Goal: Information Seeking & Learning: Learn about a topic

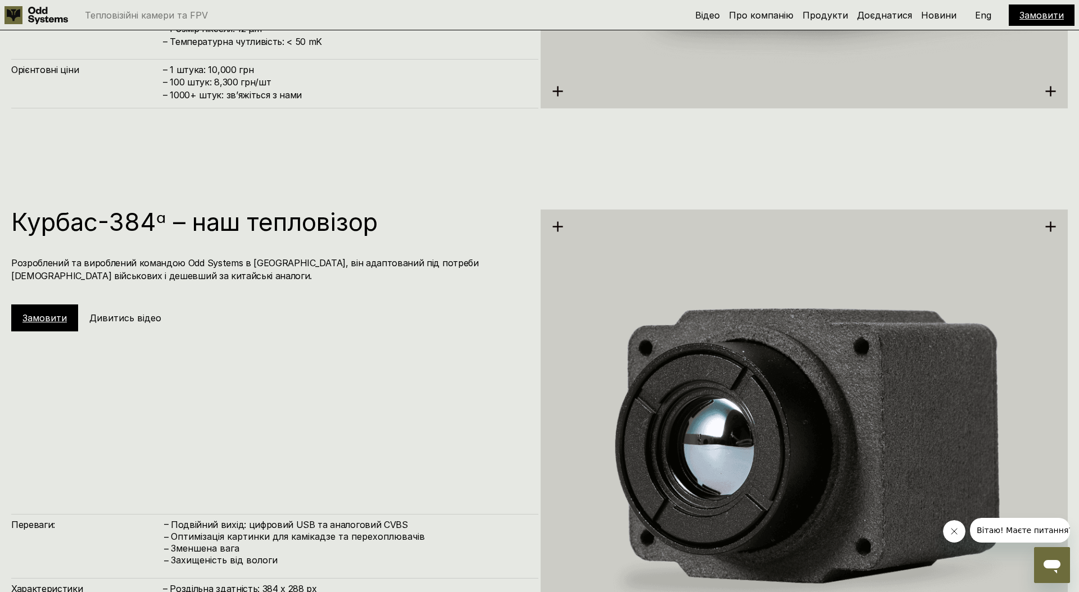
scroll to position [1991, 0]
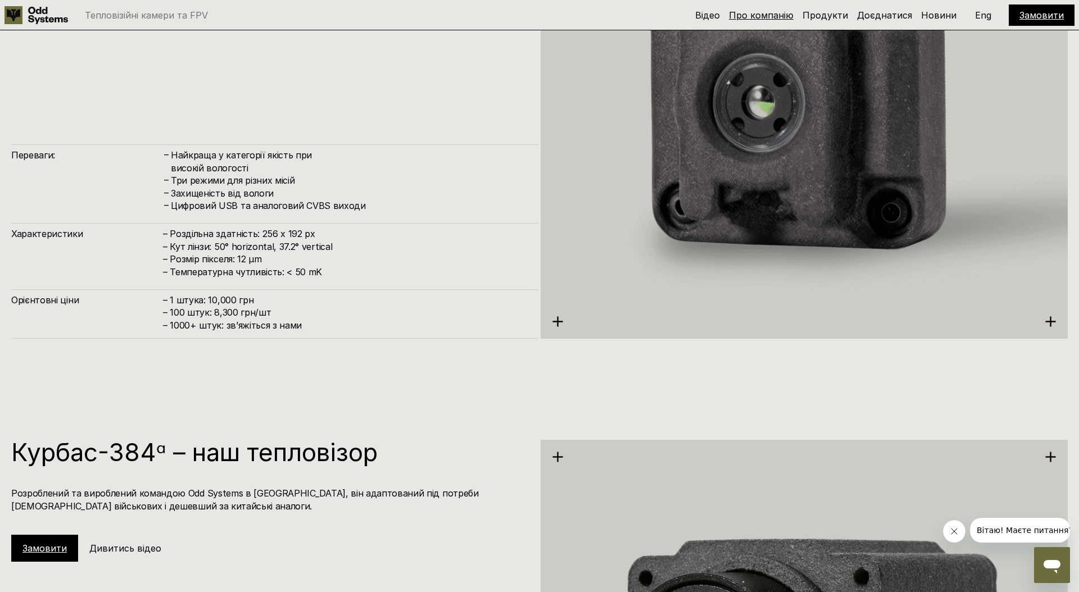
click at [782, 11] on link "Про компанію" at bounding box center [761, 15] width 65 height 11
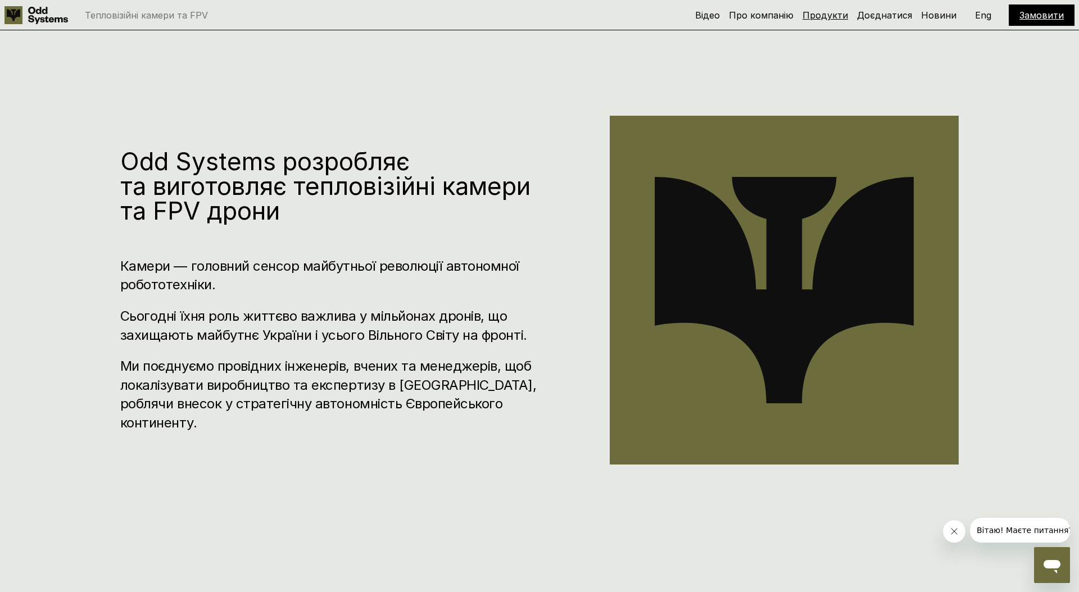
click at [825, 15] on link "Продукти" at bounding box center [825, 15] width 46 height 11
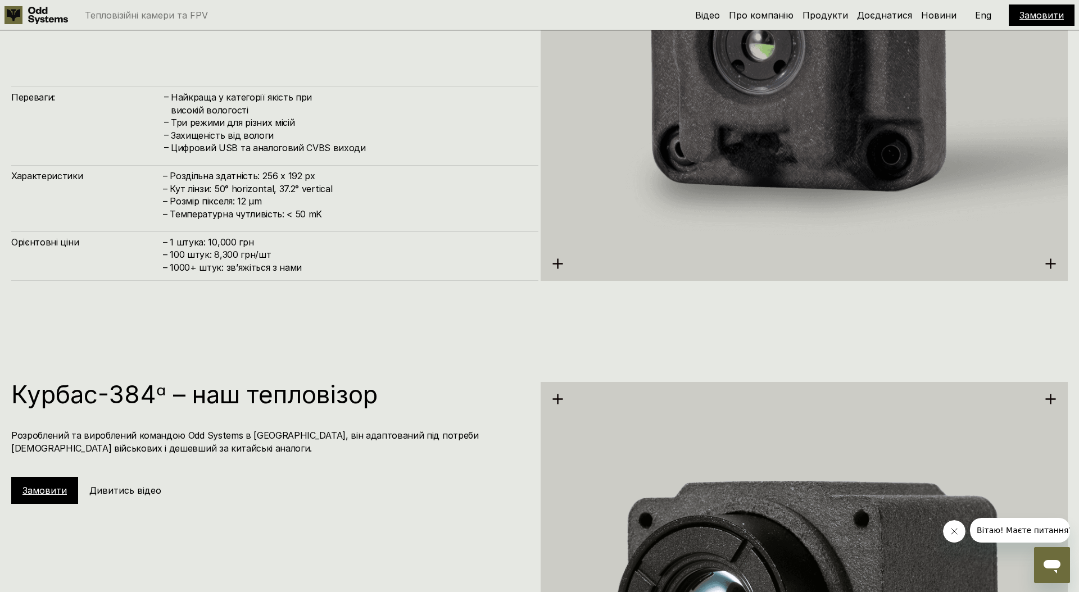
scroll to position [2232, 0]
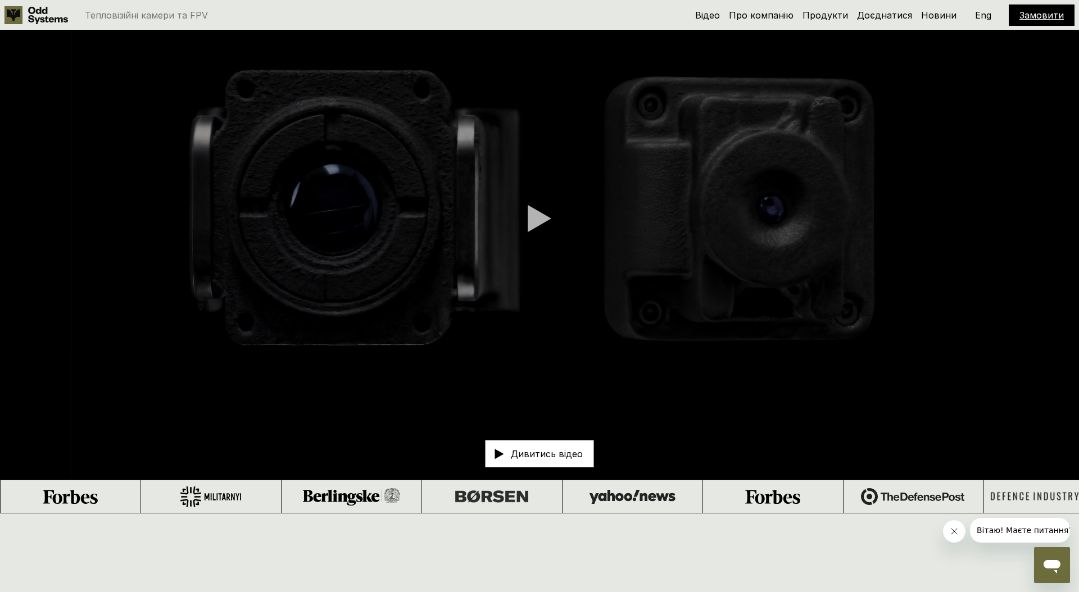
scroll to position [423, 0]
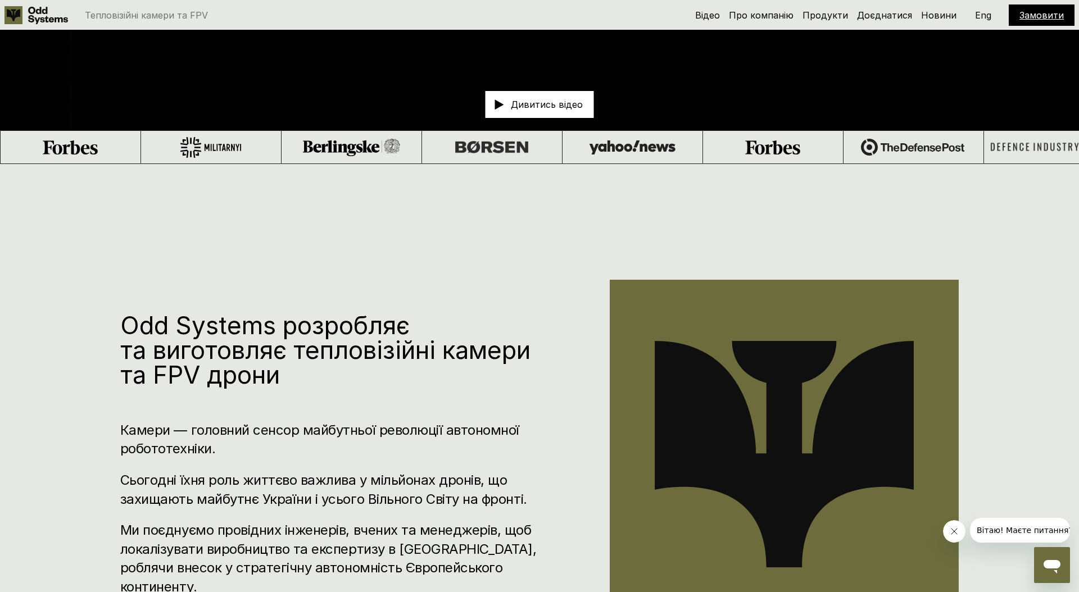
click at [465, 398] on div "Odd Systems розробляє та виготовляє тепловізійні камери та FPV дрони Камери — г…" at bounding box center [331, 455] width 422 height 284
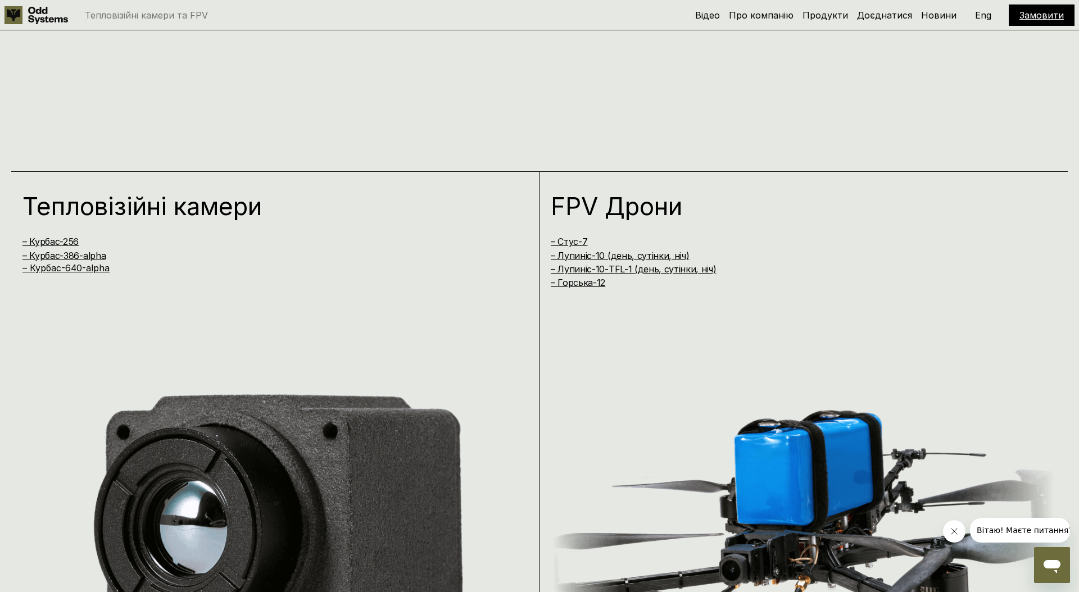
scroll to position [1034, 0]
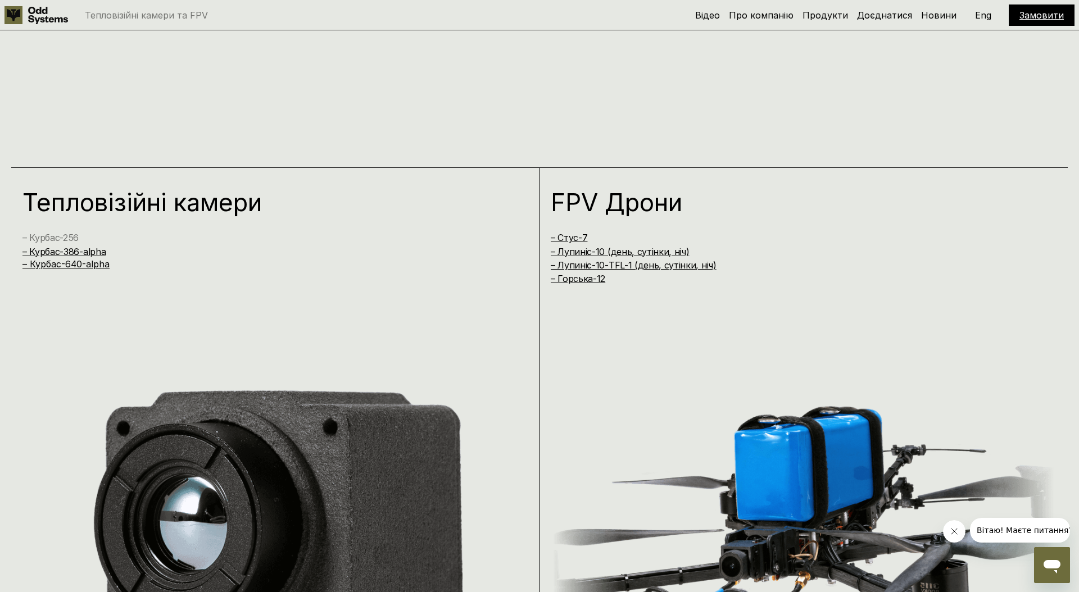
click at [61, 233] on link "– Курбас-256" at bounding box center [50, 237] width 56 height 11
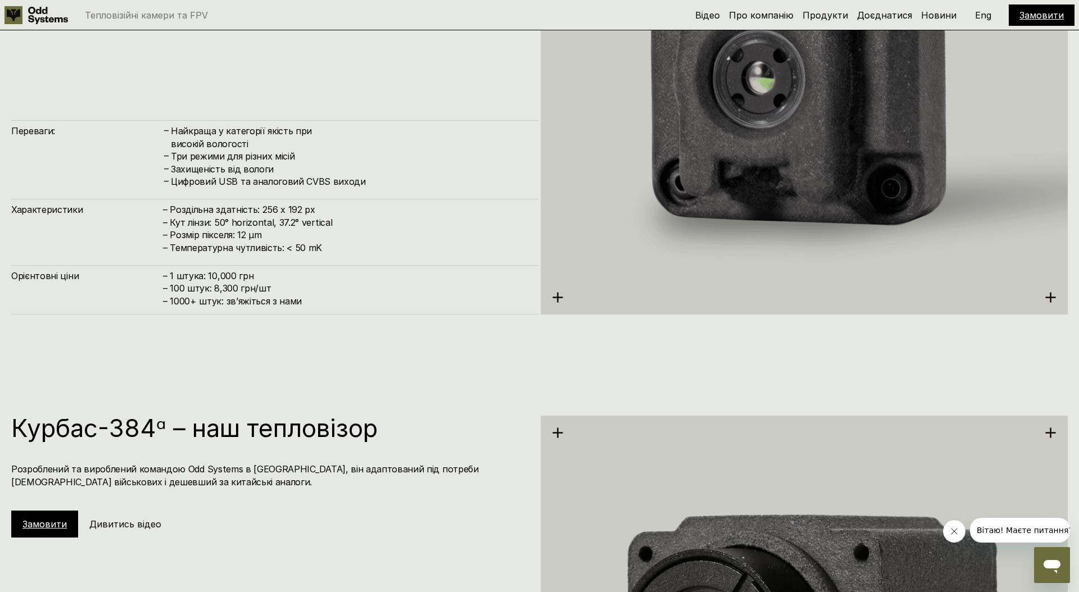
scroll to position [1766, 0]
